Goal: Navigation & Orientation: Find specific page/section

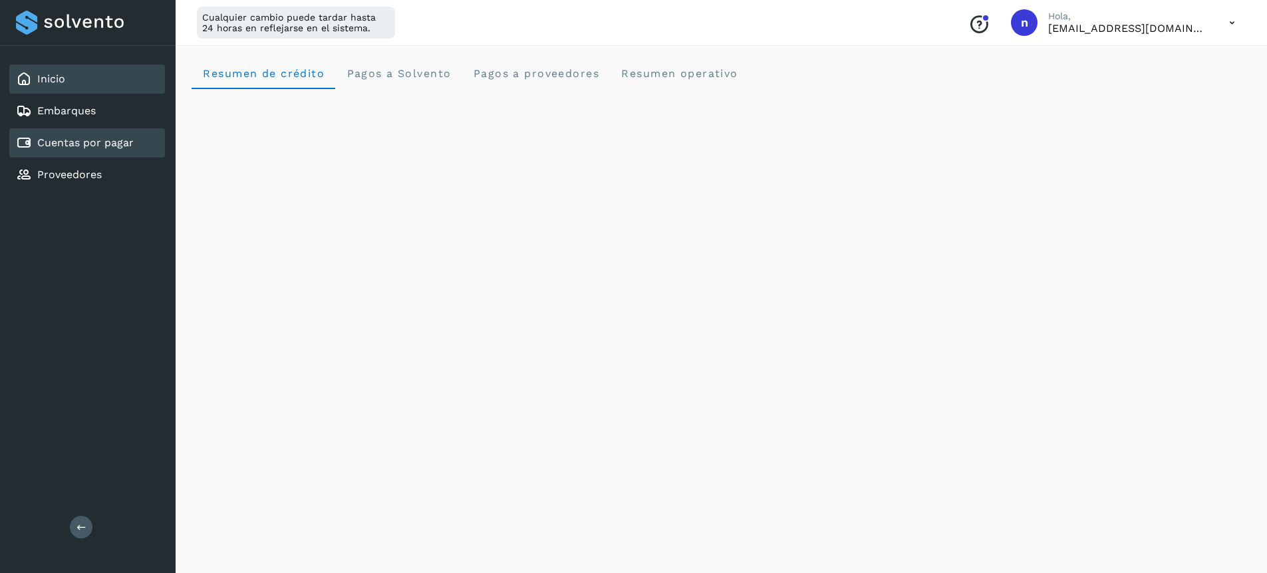
click at [90, 138] on link "Cuentas por pagar" at bounding box center [85, 142] width 96 height 13
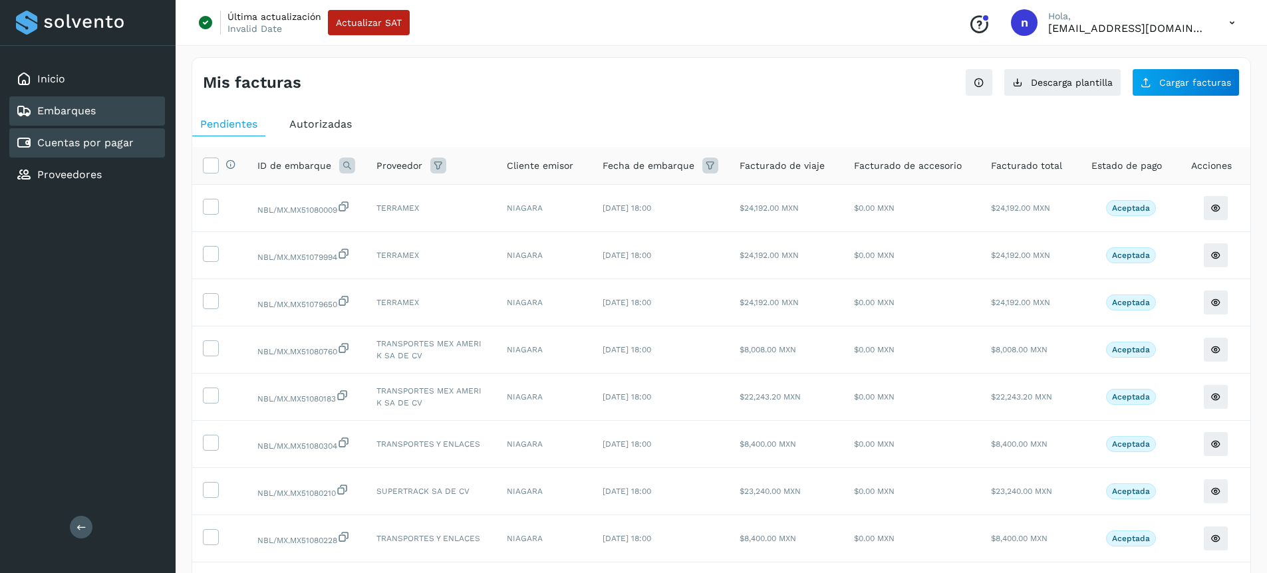
click at [72, 112] on link "Embarques" at bounding box center [66, 110] width 59 height 13
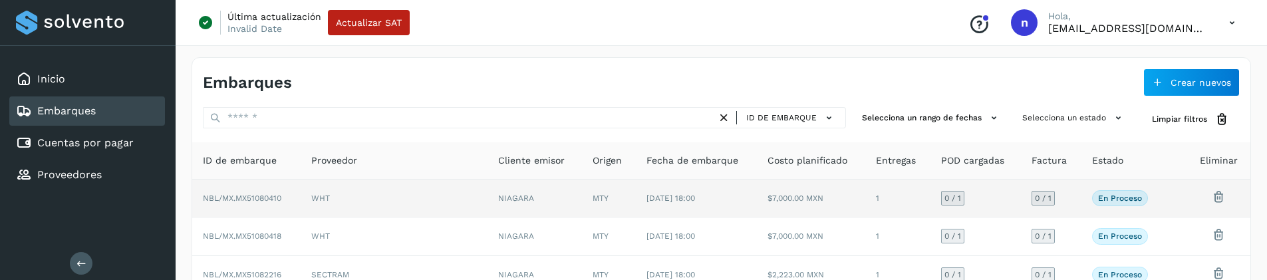
click at [439, 191] on td "WHT" at bounding box center [395, 199] width 188 height 38
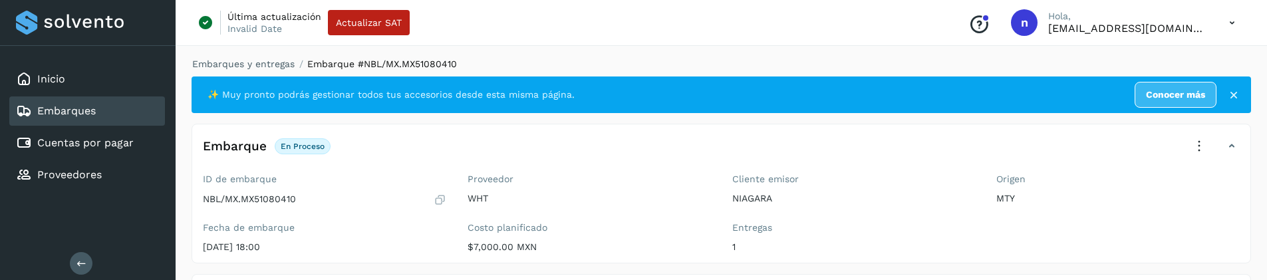
click at [71, 112] on link "Embarques" at bounding box center [66, 110] width 59 height 13
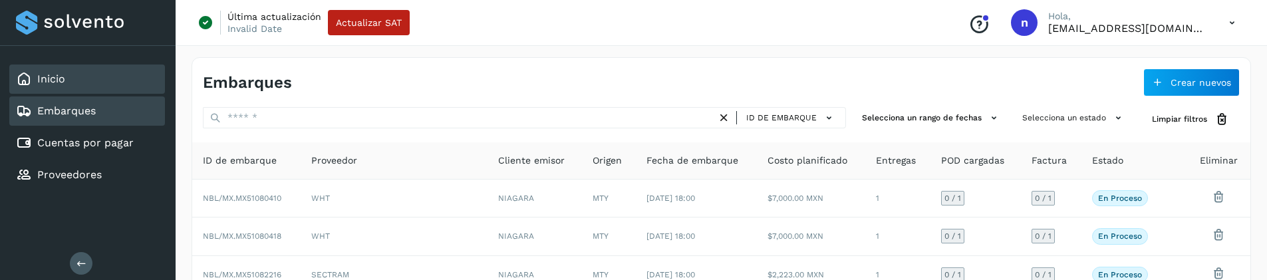
click at [65, 86] on div "Inicio" at bounding box center [87, 79] width 156 height 29
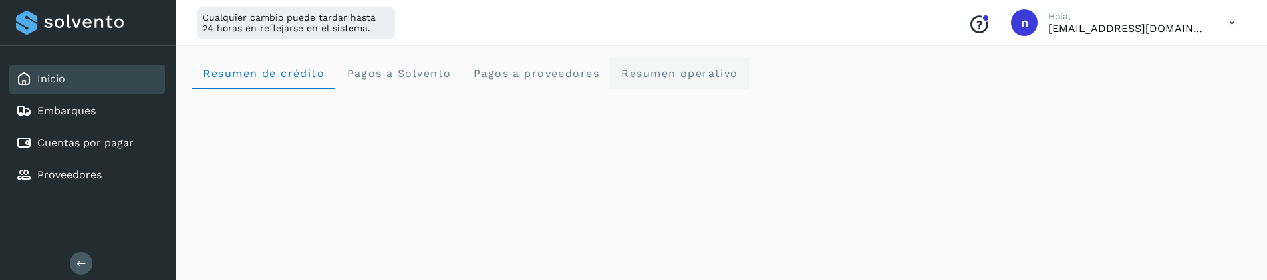
click at [666, 77] on span "Resumen operativo" at bounding box center [680, 73] width 118 height 13
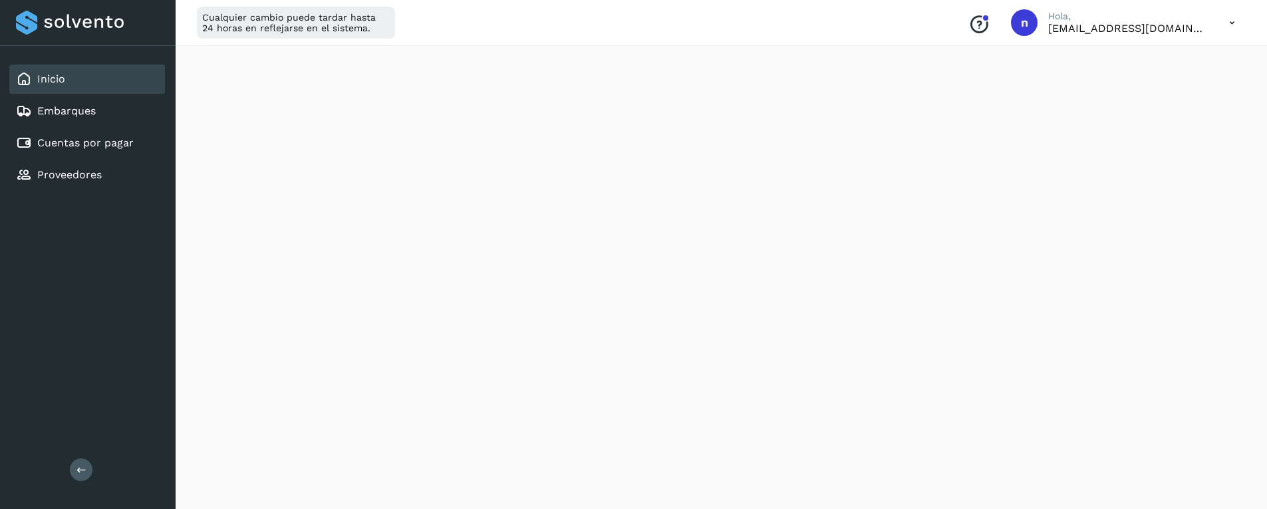
scroll to position [1027, 0]
